Goal: Task Accomplishment & Management: Use online tool/utility

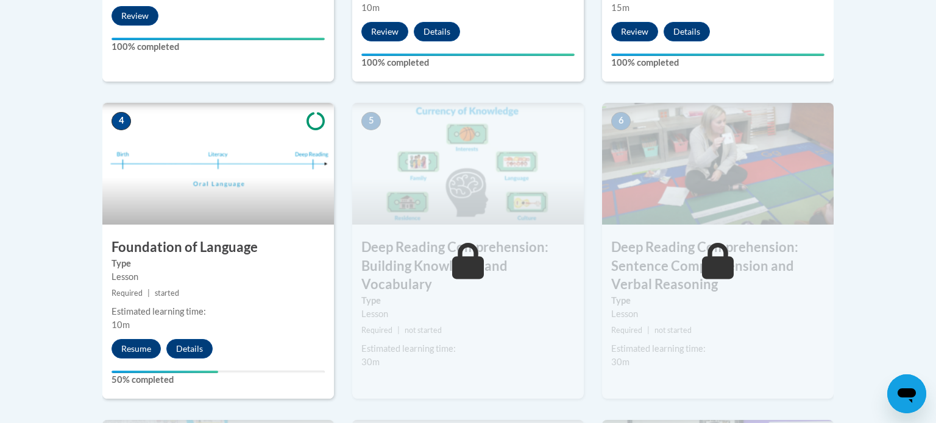
scroll to position [631, 0]
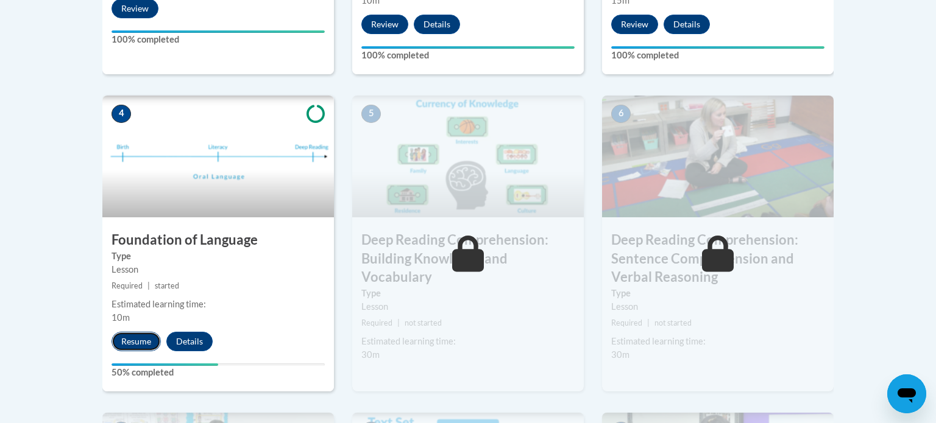
click at [126, 340] on button "Resume" at bounding box center [135, 341] width 49 height 19
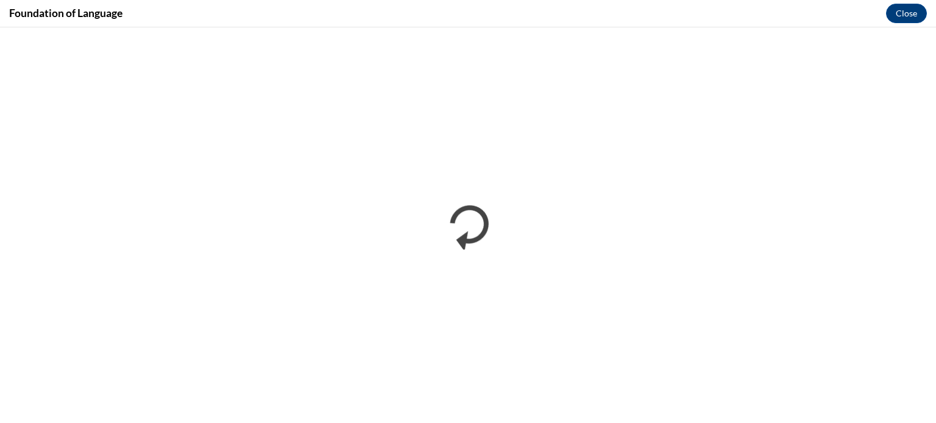
scroll to position [0, 0]
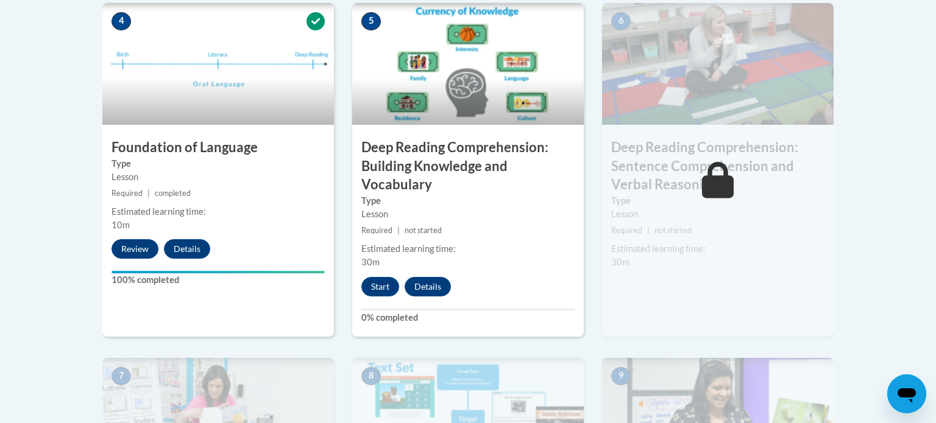
scroll to position [716, 0]
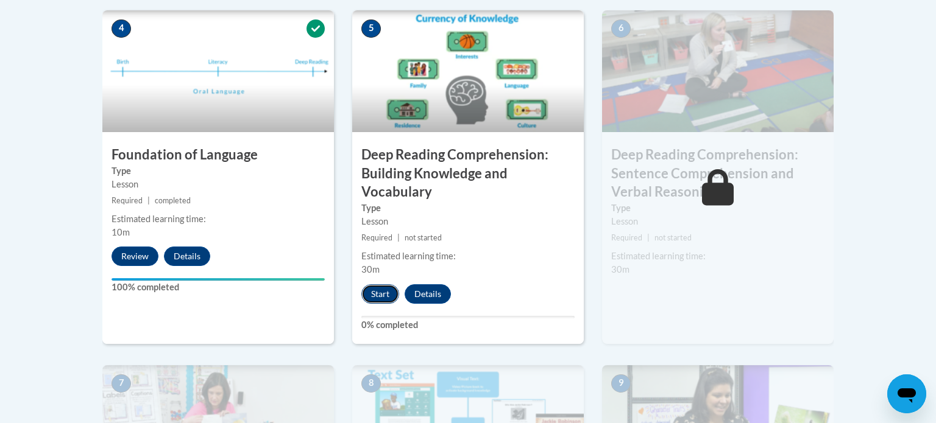
click at [384, 291] on button "Start" at bounding box center [380, 294] width 38 height 19
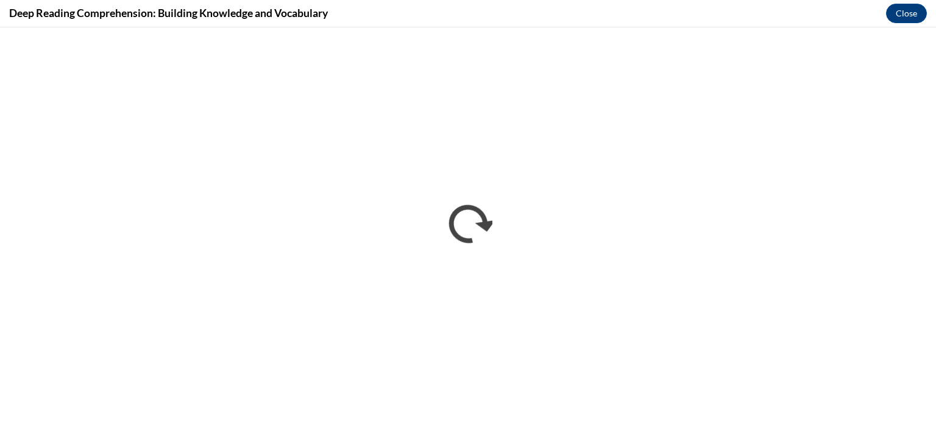
scroll to position [0, 0]
